Goal: Task Accomplishment & Management: Use online tool/utility

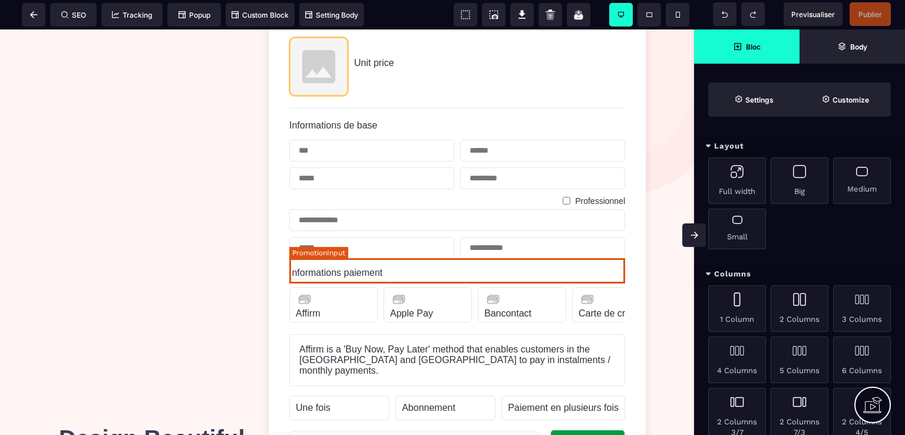
scroll to position [177, 0]
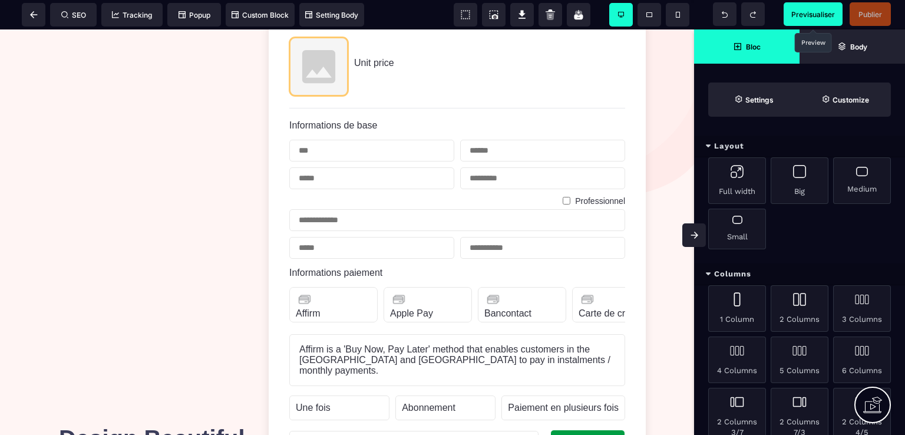
click at [822, 13] on span "Previsualiser" at bounding box center [813, 14] width 44 height 9
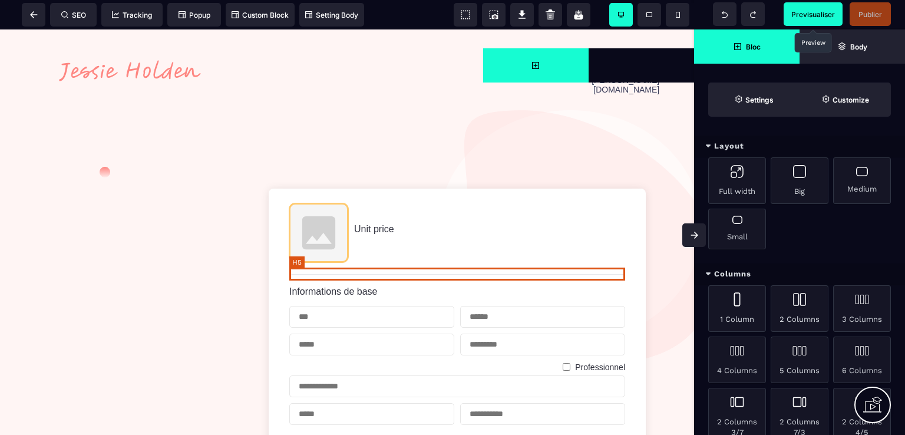
scroll to position [0, 0]
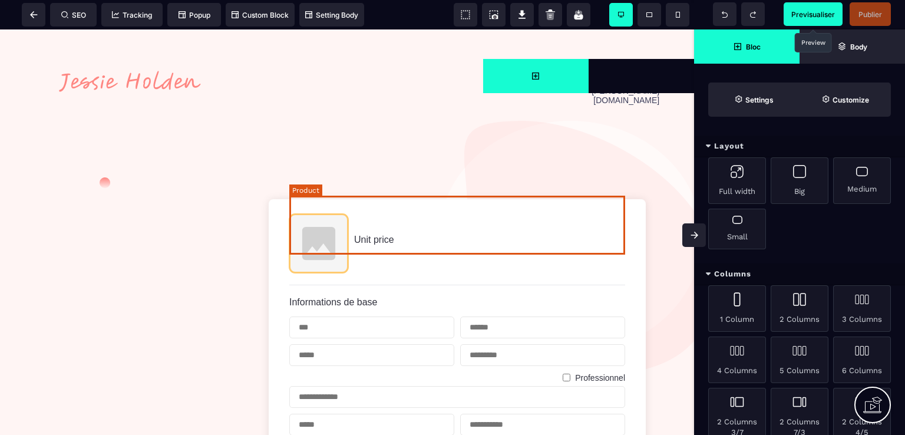
click at [407, 234] on div "Unit price" at bounding box center [457, 243] width 336 height 59
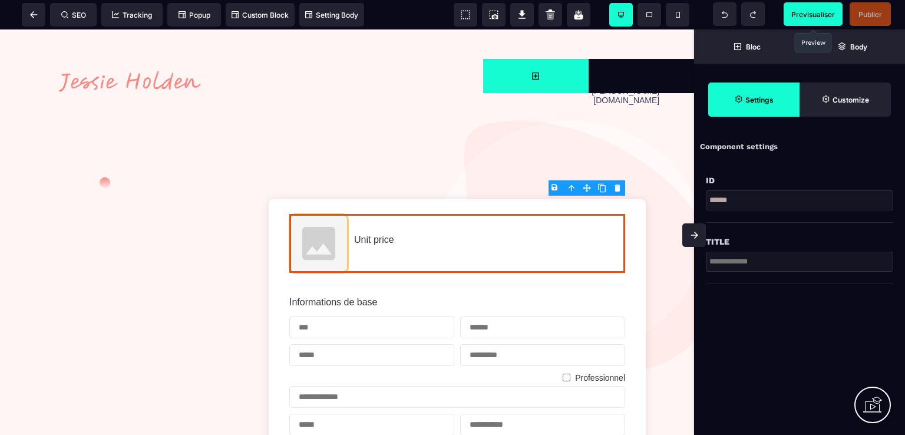
click at [747, 262] on input "text" at bounding box center [799, 262] width 187 height 20
type input "**********"
click at [875, 17] on span "Publier" at bounding box center [871, 14] width 24 height 9
click at [783, 298] on div at bounding box center [452, 217] width 905 height 435
click at [874, 10] on span "Publier" at bounding box center [871, 14] width 24 height 9
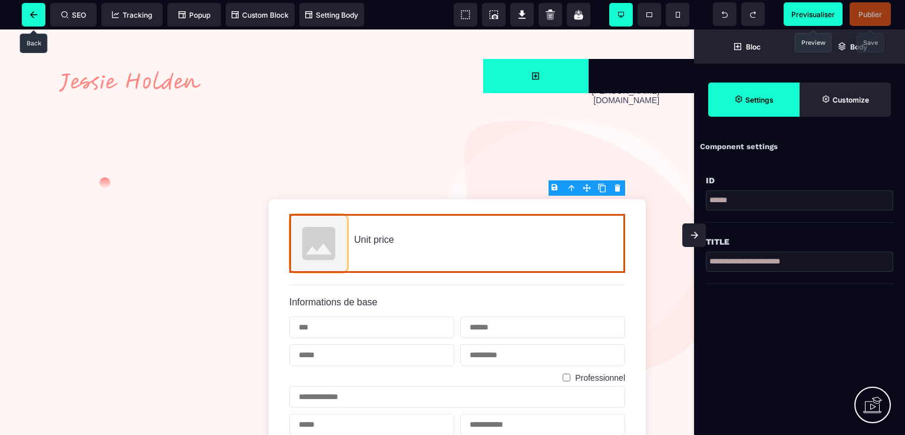
click at [28, 15] on span at bounding box center [34, 15] width 24 height 24
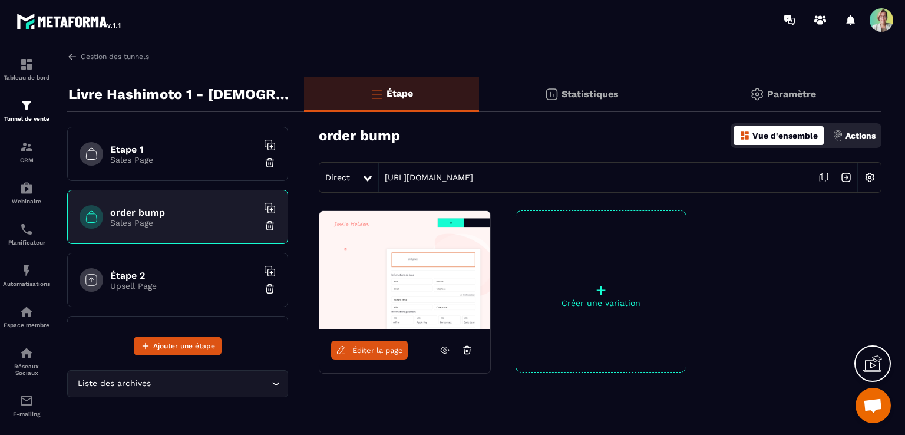
click at [448, 350] on icon at bounding box center [445, 350] width 11 height 11
